Goal: Use online tool/utility: Utilize a website feature to perform a specific function

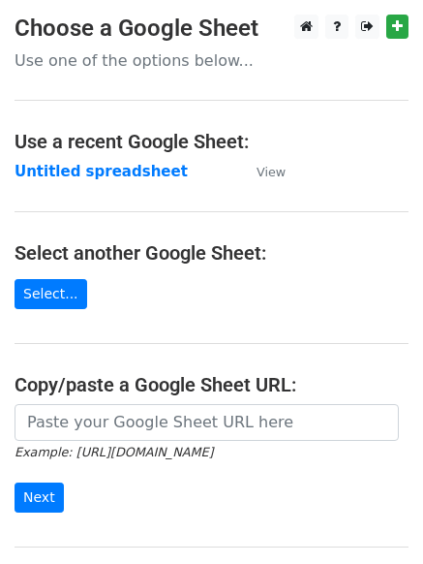
click at [102, 428] on input "url" at bounding box center [207, 422] width 384 height 37
type input "Hello, We have Currently listed a premium Domain [DOMAIN_NAME] is now available…"
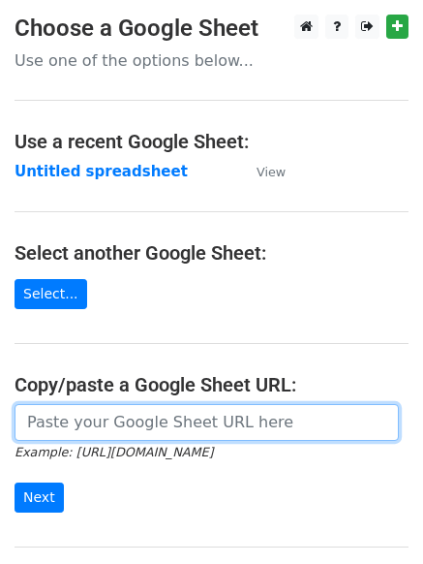
paste input "[URL][DOMAIN_NAME]"
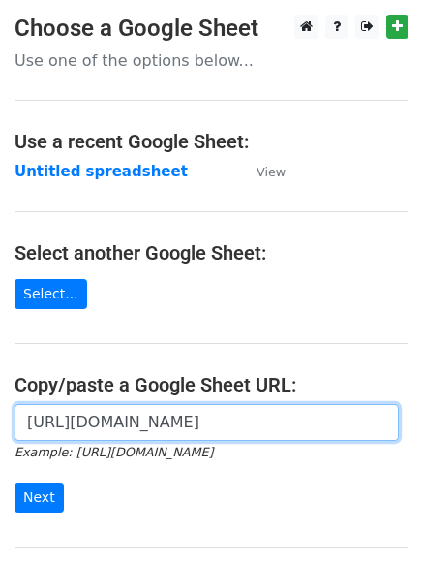
scroll to position [0, 399]
type input "[URL][DOMAIN_NAME]"
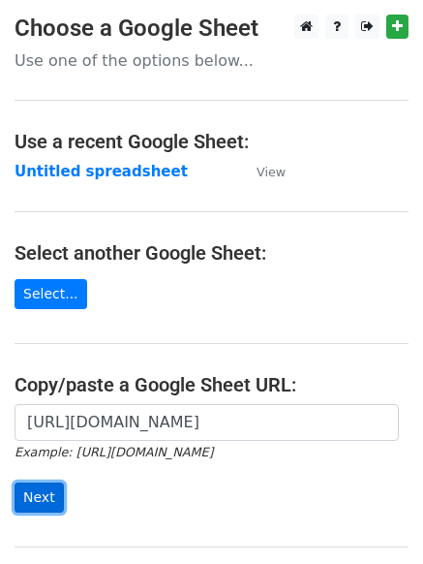
scroll to position [0, 0]
click at [23, 494] on input "Next" at bounding box center [39, 497] width 49 height 30
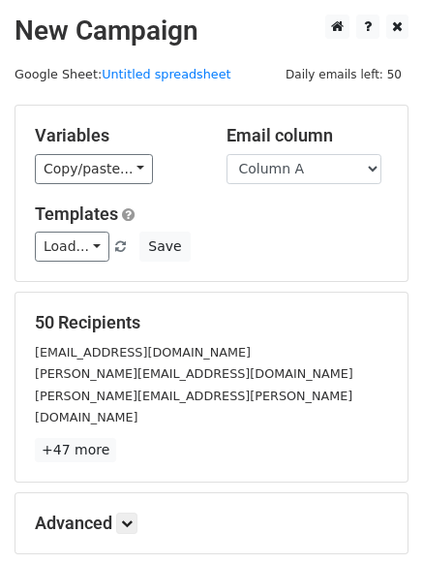
scroll to position [133, 0]
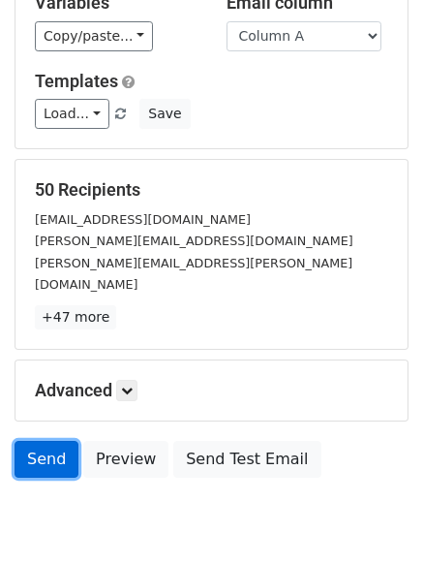
click at [27, 441] on link "Send" at bounding box center [47, 459] width 64 height 37
